Goal: Browse casually: Explore the website without a specific task or goal

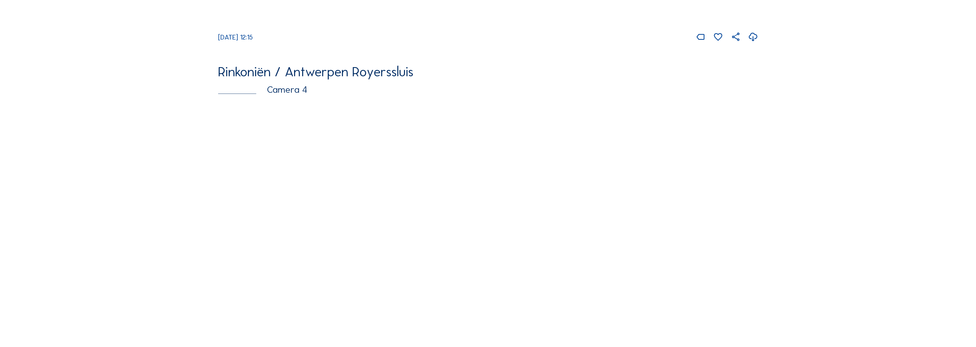
scroll to position [1415, 0]
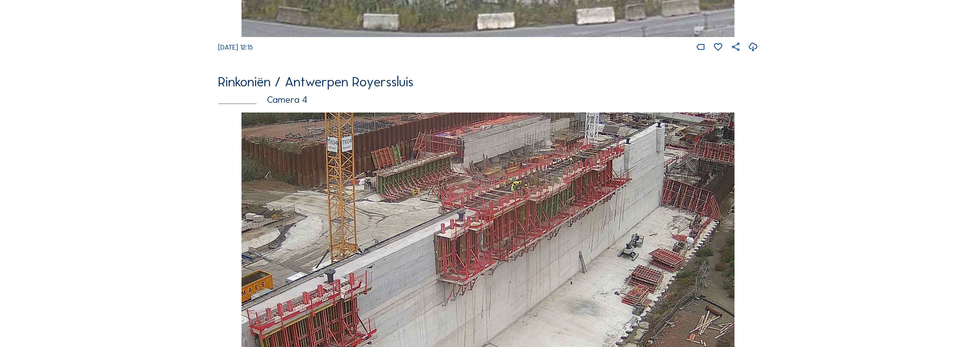
drag, startPoint x: 541, startPoint y: 245, endPoint x: 550, endPoint y: 198, distance: 48.8
click at [550, 198] on img at bounding box center [487, 250] width 493 height 277
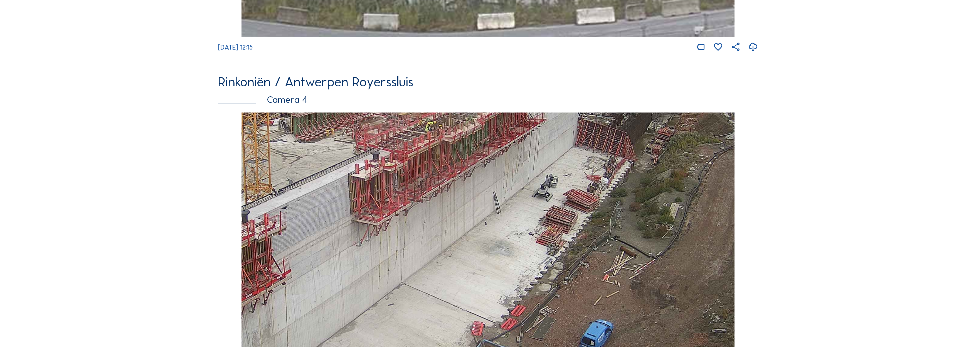
drag, startPoint x: 648, startPoint y: 205, endPoint x: 562, endPoint y: 146, distance: 104.3
click at [562, 146] on img at bounding box center [487, 250] width 493 height 277
drag, startPoint x: 516, startPoint y: 217, endPoint x: 597, endPoint y: 199, distance: 83.3
click at [605, 200] on img at bounding box center [487, 250] width 493 height 277
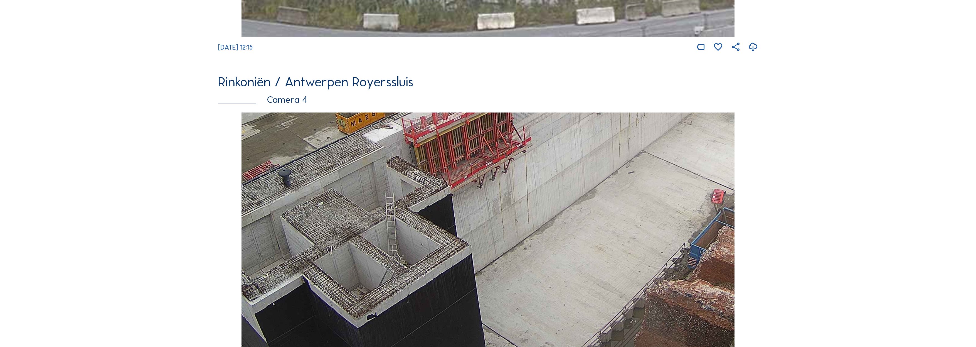
drag, startPoint x: 477, startPoint y: 263, endPoint x: 730, endPoint y: 174, distance: 268.5
click at [729, 174] on img at bounding box center [487, 250] width 493 height 277
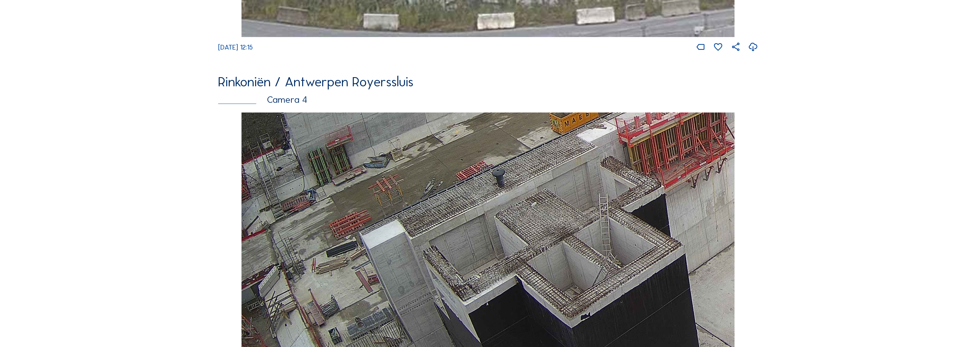
drag, startPoint x: 431, startPoint y: 244, endPoint x: 609, endPoint y: 255, distance: 178.4
click at [596, 204] on img at bounding box center [487, 250] width 493 height 277
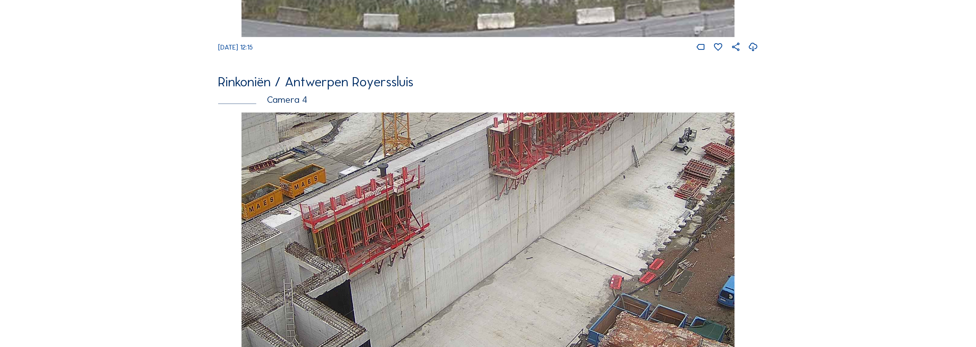
drag, startPoint x: 608, startPoint y: 264, endPoint x: 304, endPoint y: 240, distance: 304.2
click at [304, 240] on img at bounding box center [487, 250] width 493 height 277
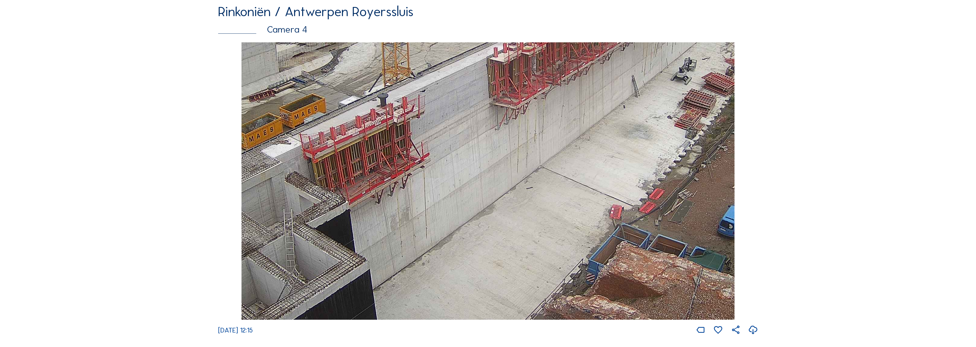
scroll to position [1470, 0]
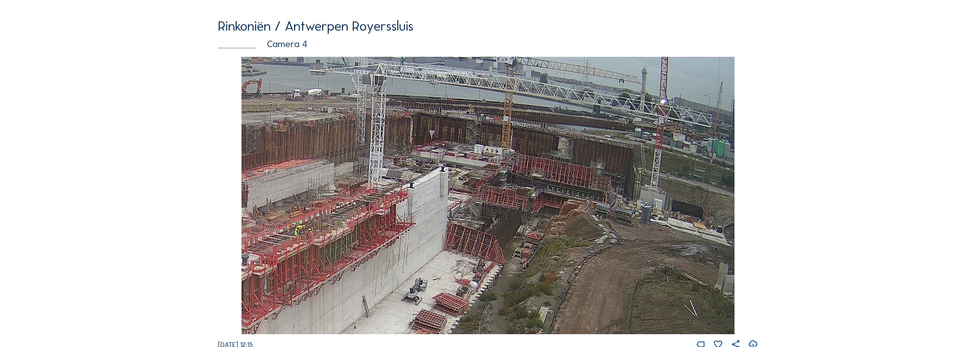
drag, startPoint x: 635, startPoint y: 169, endPoint x: 366, endPoint y: 375, distance: 338.9
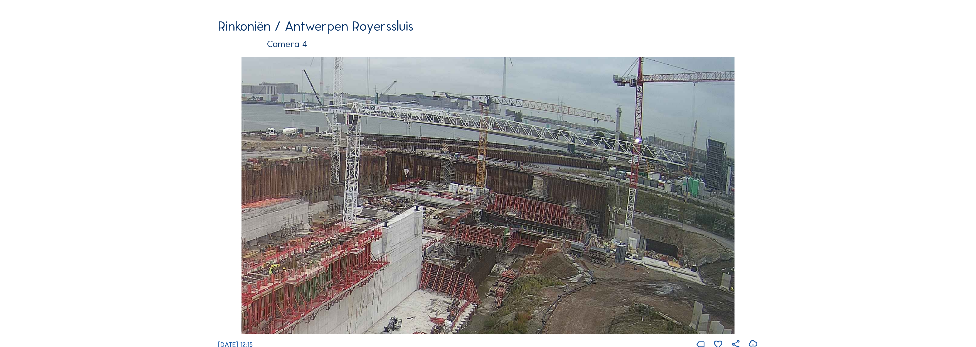
drag, startPoint x: 442, startPoint y: 199, endPoint x: 803, endPoint y: 200, distance: 361.1
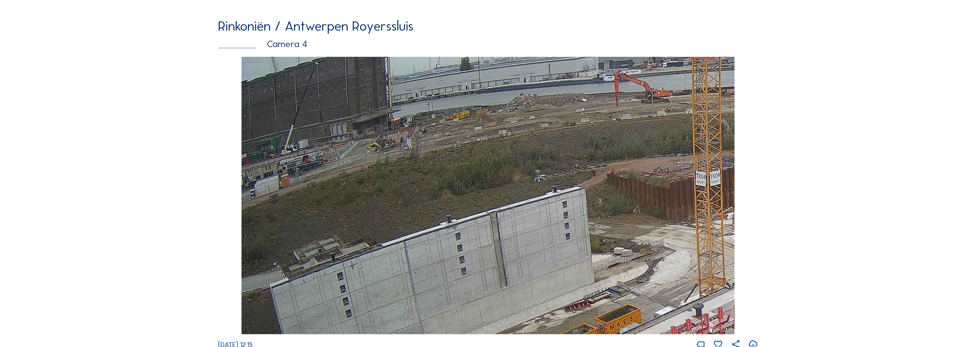
drag, startPoint x: 694, startPoint y: 191, endPoint x: 833, endPoint y: 209, distance: 140.2
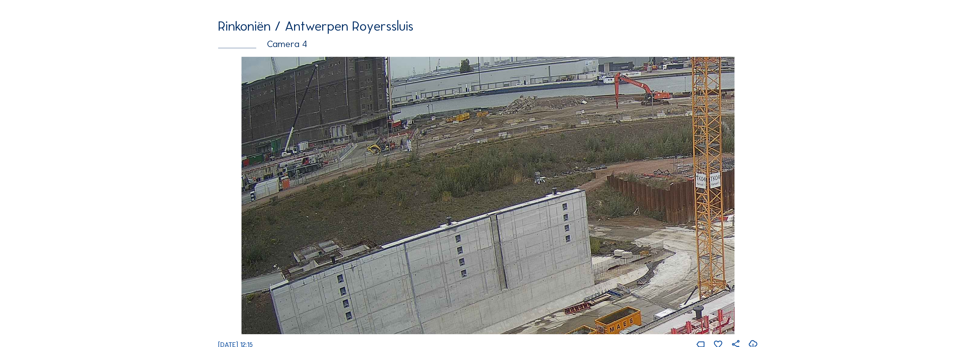
drag, startPoint x: 588, startPoint y: 180, endPoint x: 605, endPoint y: 180, distance: 17.2
click at [605, 180] on img at bounding box center [487, 195] width 493 height 277
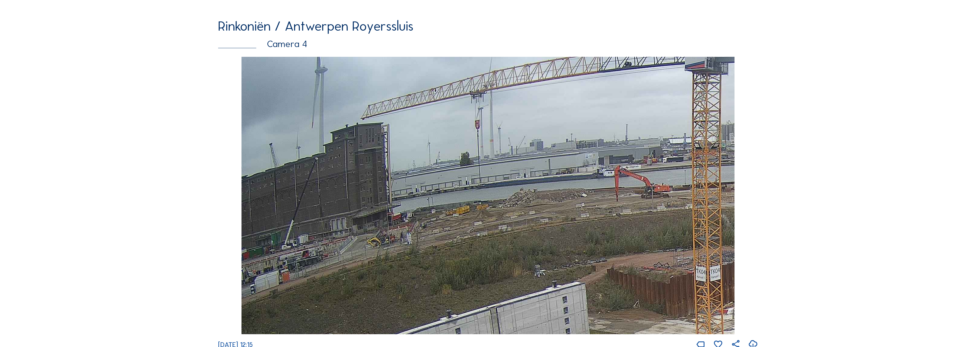
drag, startPoint x: 605, startPoint y: 180, endPoint x: 308, endPoint y: 204, distance: 298.1
click at [297, 213] on img at bounding box center [487, 195] width 493 height 277
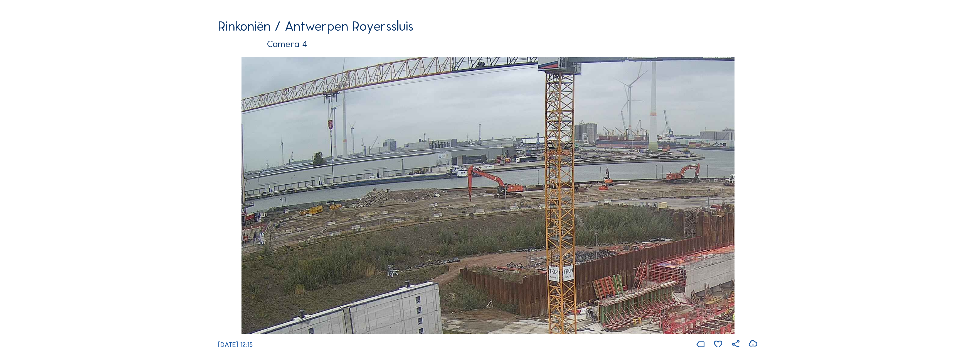
drag, startPoint x: 363, startPoint y: 196, endPoint x: 537, endPoint y: 502, distance: 351.6
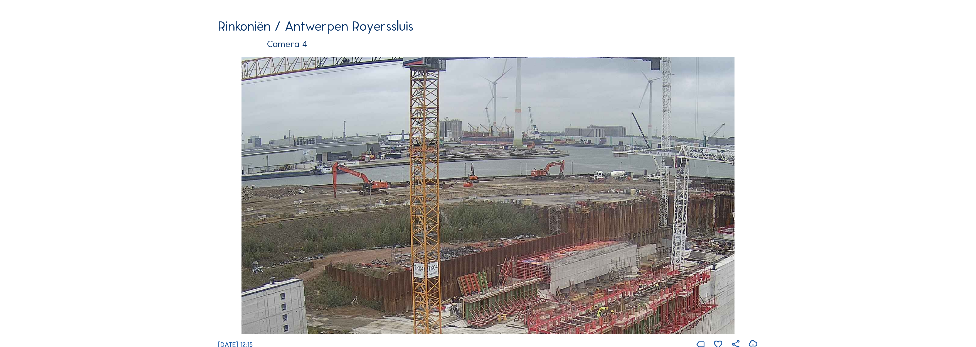
drag, startPoint x: 654, startPoint y: 206, endPoint x: 91, endPoint y: 180, distance: 563.1
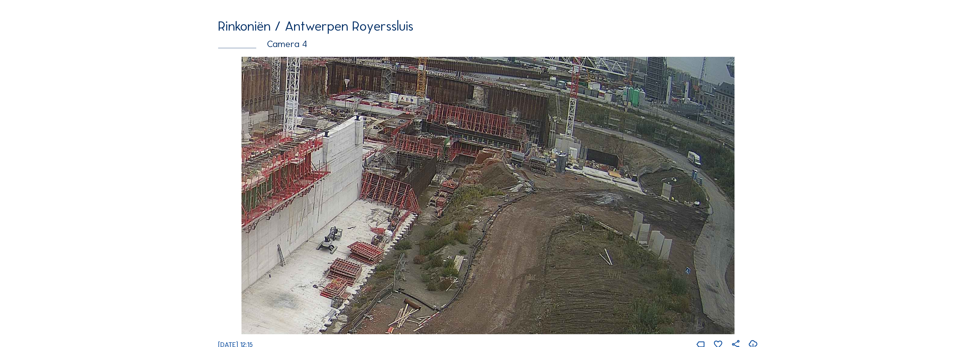
drag, startPoint x: 598, startPoint y: 263, endPoint x: 396, endPoint y: 159, distance: 227.7
click at [396, 159] on img at bounding box center [487, 195] width 493 height 277
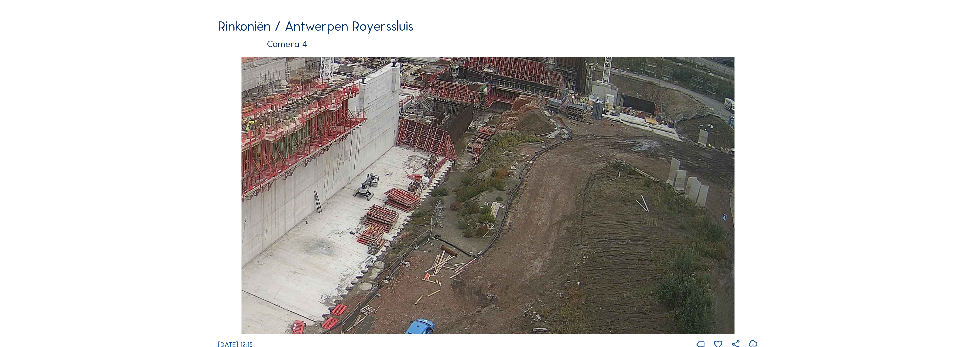
drag, startPoint x: 382, startPoint y: 244, endPoint x: 419, endPoint y: 187, distance: 68.2
click at [419, 187] on img at bounding box center [487, 195] width 493 height 277
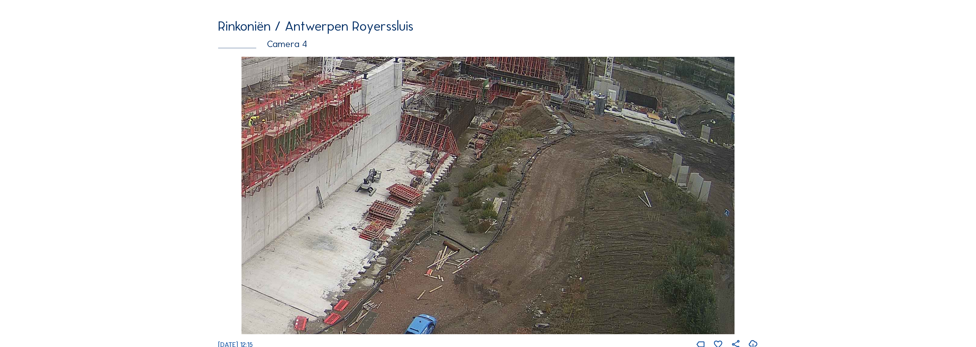
click at [419, 180] on img at bounding box center [487, 195] width 493 height 277
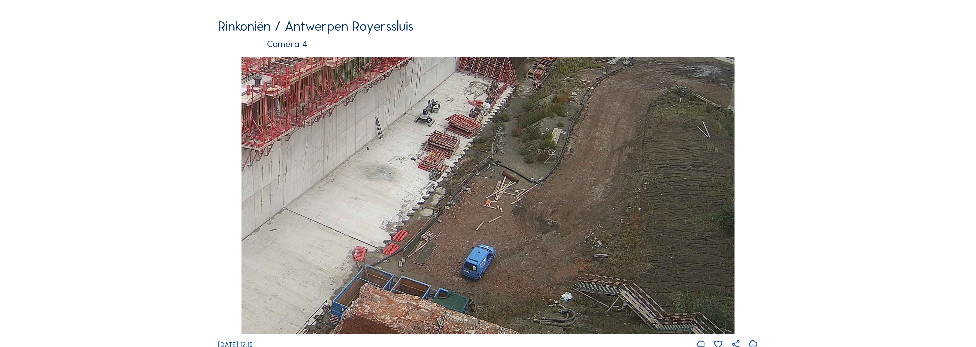
drag, startPoint x: 431, startPoint y: 137, endPoint x: 435, endPoint y: 134, distance: 4.7
click at [433, 135] on img at bounding box center [487, 195] width 493 height 277
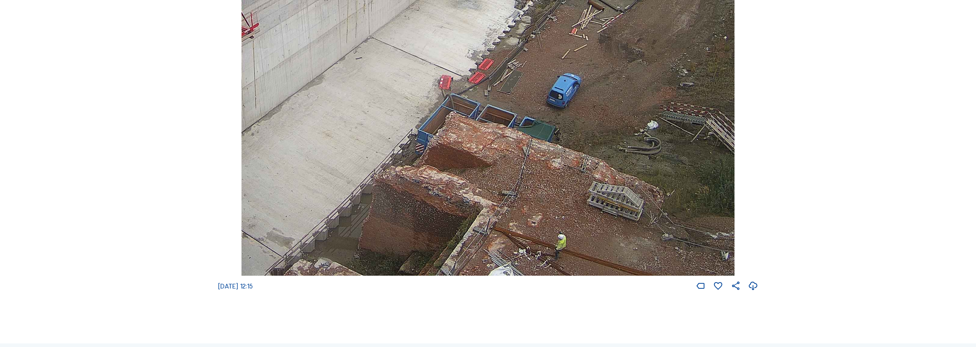
scroll to position [1526, 0]
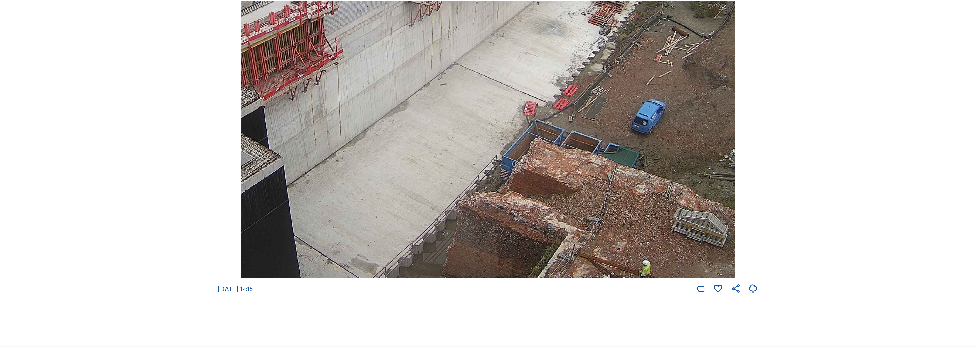
drag, startPoint x: 560, startPoint y: 175, endPoint x: 755, endPoint y: 131, distance: 200.2
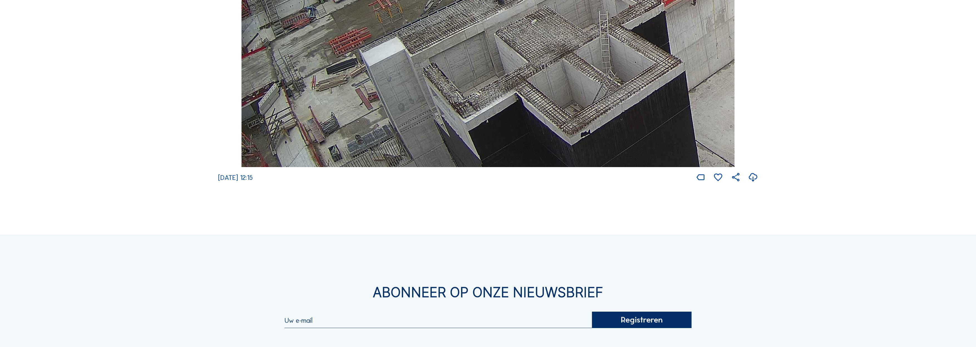
scroll to position [1582, 0]
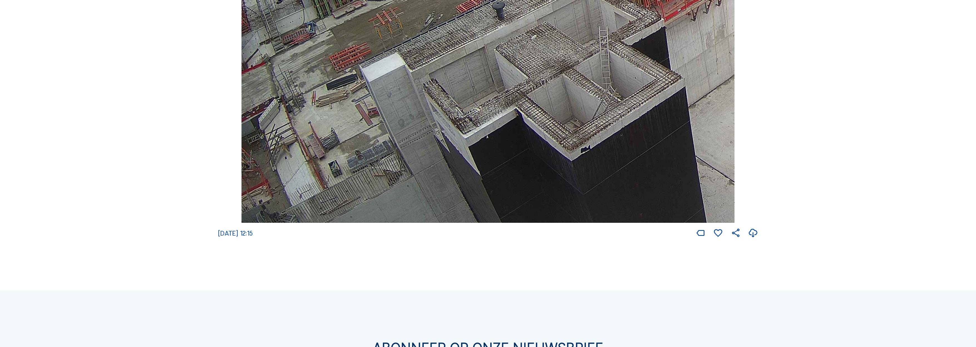
drag, startPoint x: 488, startPoint y: 156, endPoint x: 601, endPoint y: 66, distance: 144.5
click at [601, 66] on img at bounding box center [487, 83] width 493 height 277
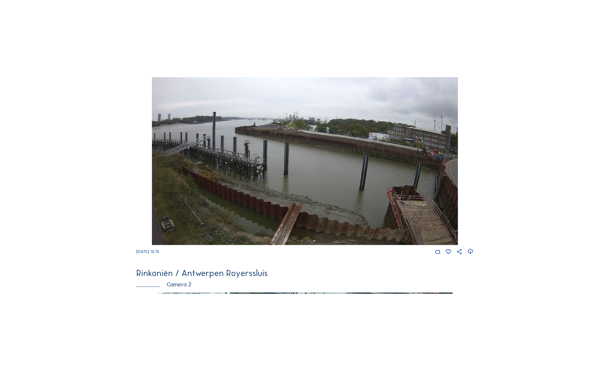
scroll to position [78, 0]
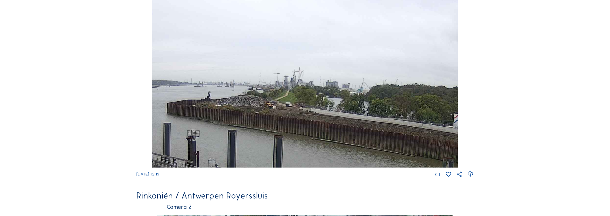
drag, startPoint x: 420, startPoint y: 93, endPoint x: 475, endPoint y: 140, distance: 72.2
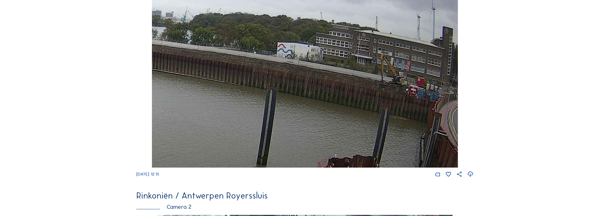
drag, startPoint x: 300, startPoint y: 118, endPoint x: 93, endPoint y: 54, distance: 216.2
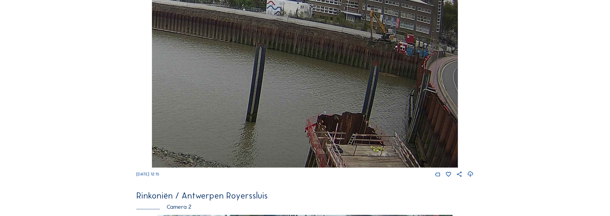
drag, startPoint x: 397, startPoint y: 96, endPoint x: 184, endPoint y: 68, distance: 214.6
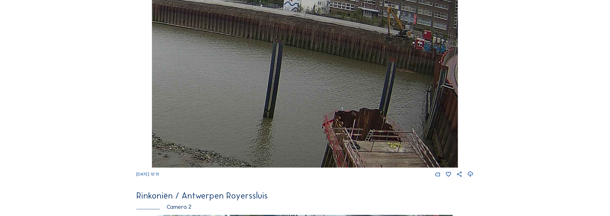
drag, startPoint x: 236, startPoint y: 76, endPoint x: 376, endPoint y: 24, distance: 148.9
click at [396, 22] on img at bounding box center [305, 81] width 306 height 173
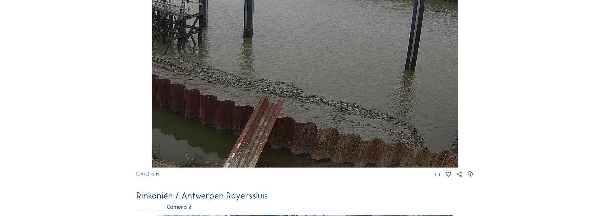
drag, startPoint x: 357, startPoint y: 96, endPoint x: 344, endPoint y: 68, distance: 31.1
click at [375, 42] on img at bounding box center [305, 81] width 306 height 173
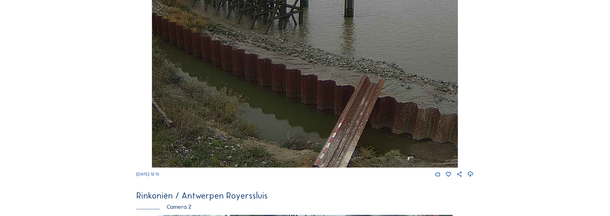
drag, startPoint x: 209, startPoint y: 105, endPoint x: 390, endPoint y: 99, distance: 180.9
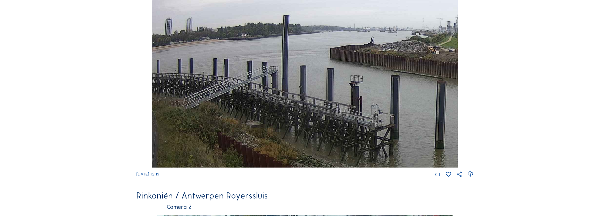
drag, startPoint x: 287, startPoint y: 85, endPoint x: 416, endPoint y: 204, distance: 175.0
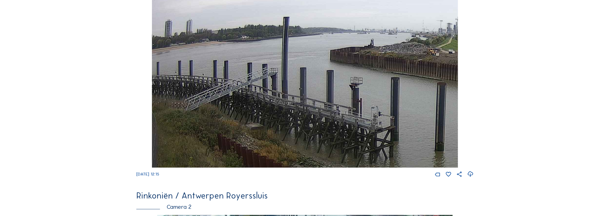
drag, startPoint x: 364, startPoint y: 80, endPoint x: 134, endPoint y: 42, distance: 233.4
click at [152, 45] on img at bounding box center [305, 81] width 306 height 173
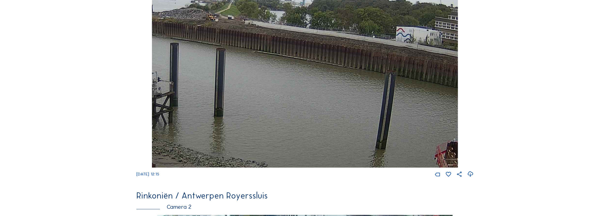
drag, startPoint x: 341, startPoint y: 71, endPoint x: 244, endPoint y: 81, distance: 97.8
click at [244, 81] on img at bounding box center [305, 81] width 306 height 173
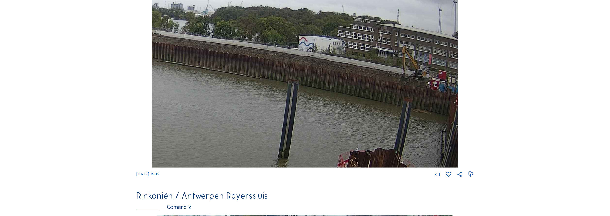
click at [282, 70] on img at bounding box center [305, 81] width 306 height 173
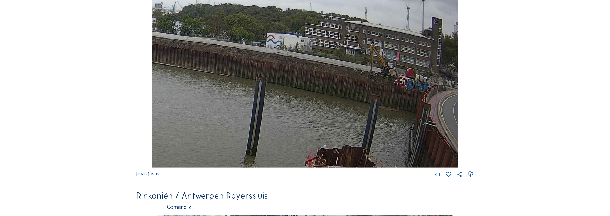
drag, startPoint x: 341, startPoint y: 80, endPoint x: 281, endPoint y: 72, distance: 60.9
click at [283, 73] on img at bounding box center [305, 81] width 306 height 173
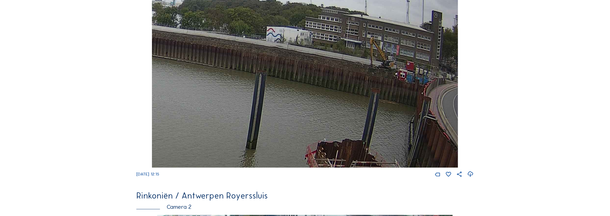
drag, startPoint x: 317, startPoint y: 82, endPoint x: 313, endPoint y: 75, distance: 7.4
click at [284, 77] on img at bounding box center [305, 81] width 306 height 173
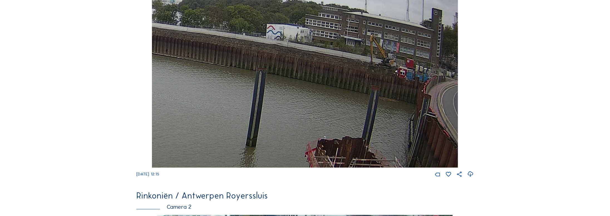
click at [304, 76] on img at bounding box center [305, 81] width 306 height 173
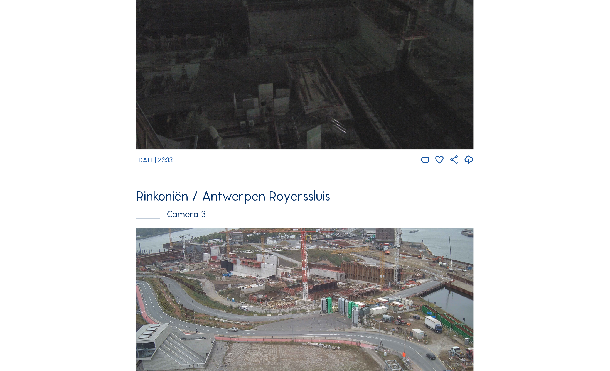
scroll to position [808, 0]
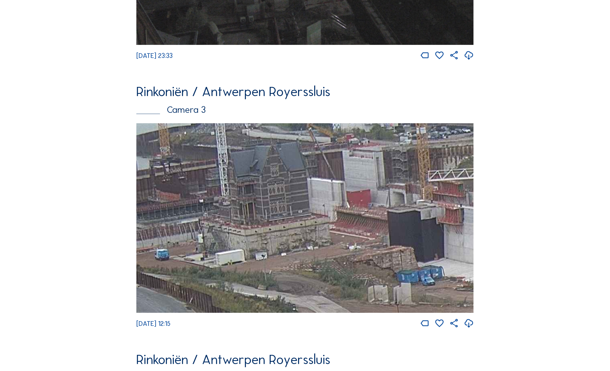
drag, startPoint x: 240, startPoint y: 193, endPoint x: 515, endPoint y: 214, distance: 276.5
drag, startPoint x: 514, startPoint y: 230, endPoint x: 492, endPoint y: 244, distance: 25.8
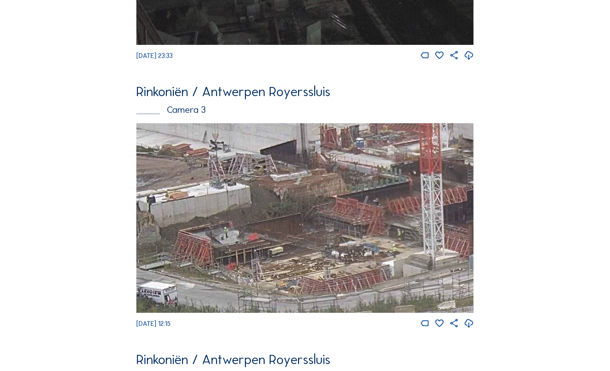
drag, startPoint x: 302, startPoint y: 208, endPoint x: 0, endPoint y: 175, distance: 303.7
click at [7, 177] on div "Camera's Timelapses Mijn C-Site Feed Fotoshow Kaart Zoeken Volledig scherm Rink…" at bounding box center [305, 66] width 610 height 1748
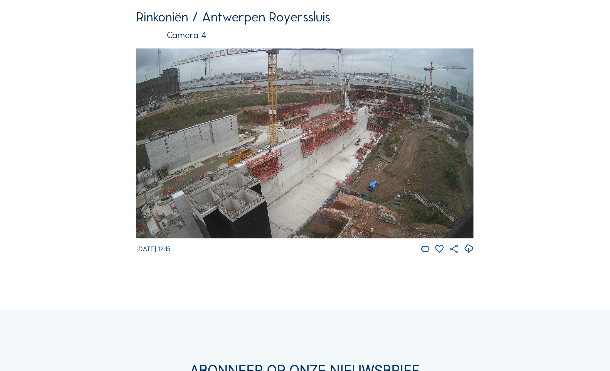
scroll to position [1149, 0]
